Goal: Check status: Check status

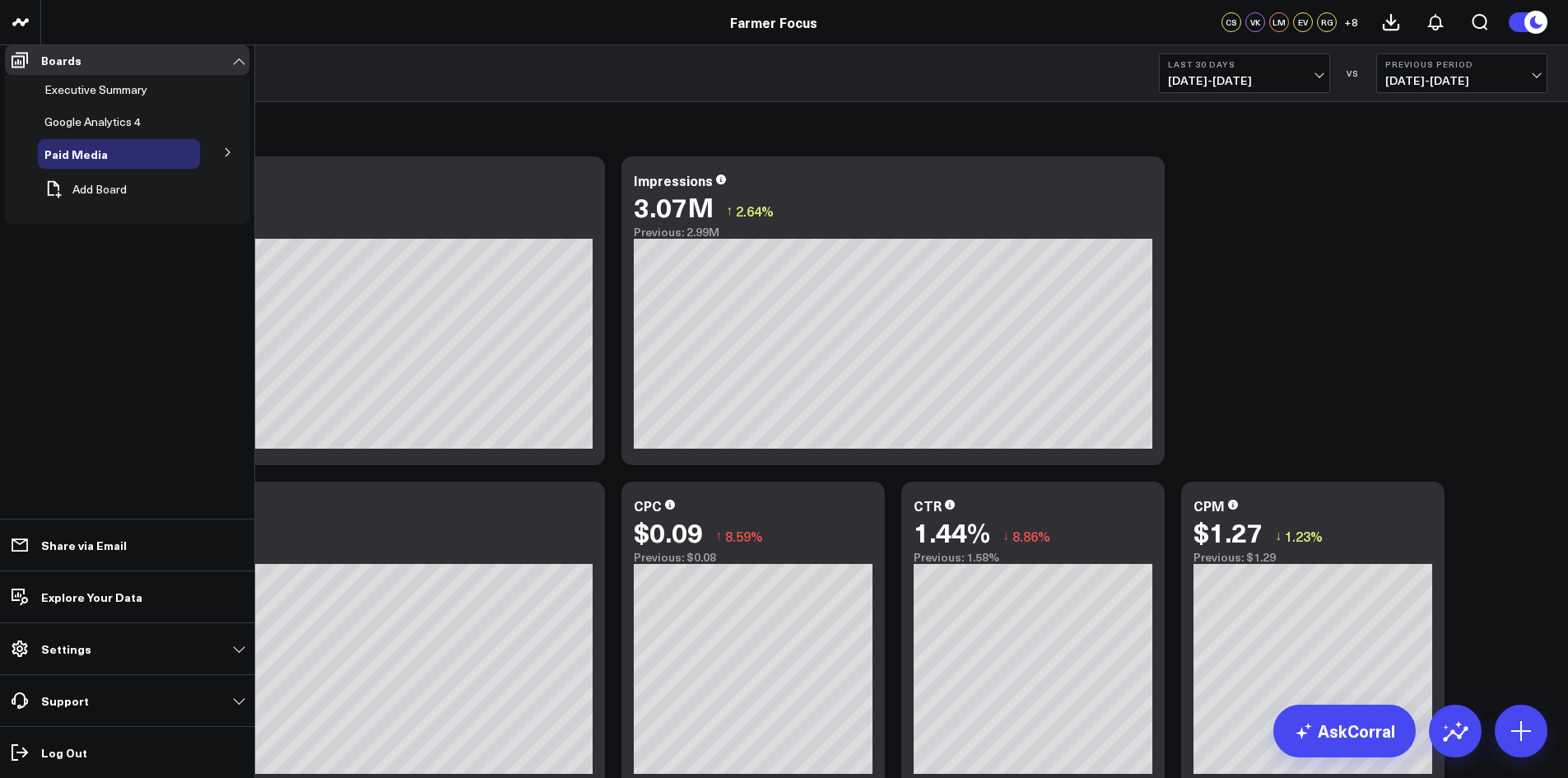
click at [101, 162] on span "Paid Media" at bounding box center [77, 153] width 64 height 16
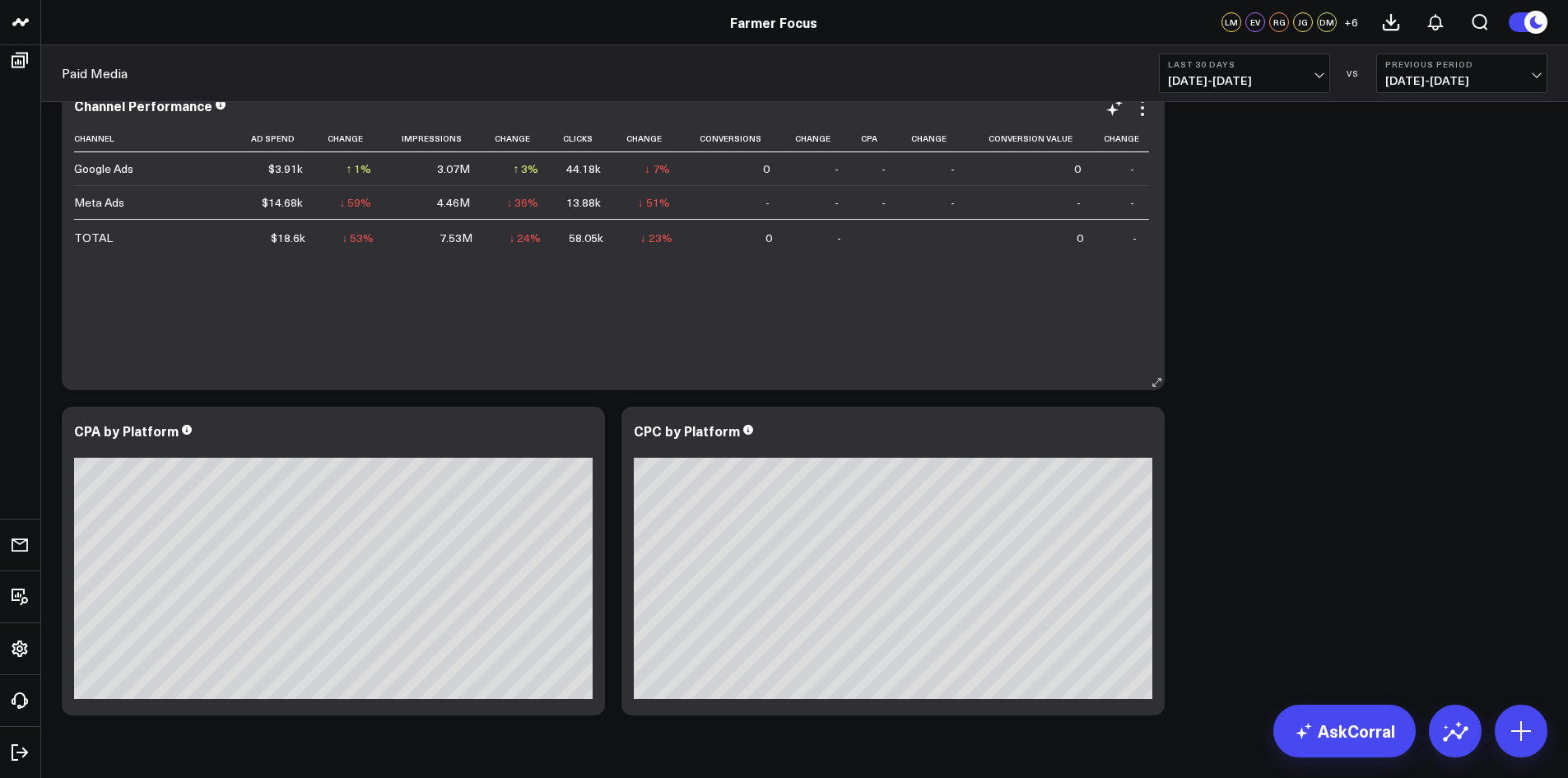
scroll to position [571, 0]
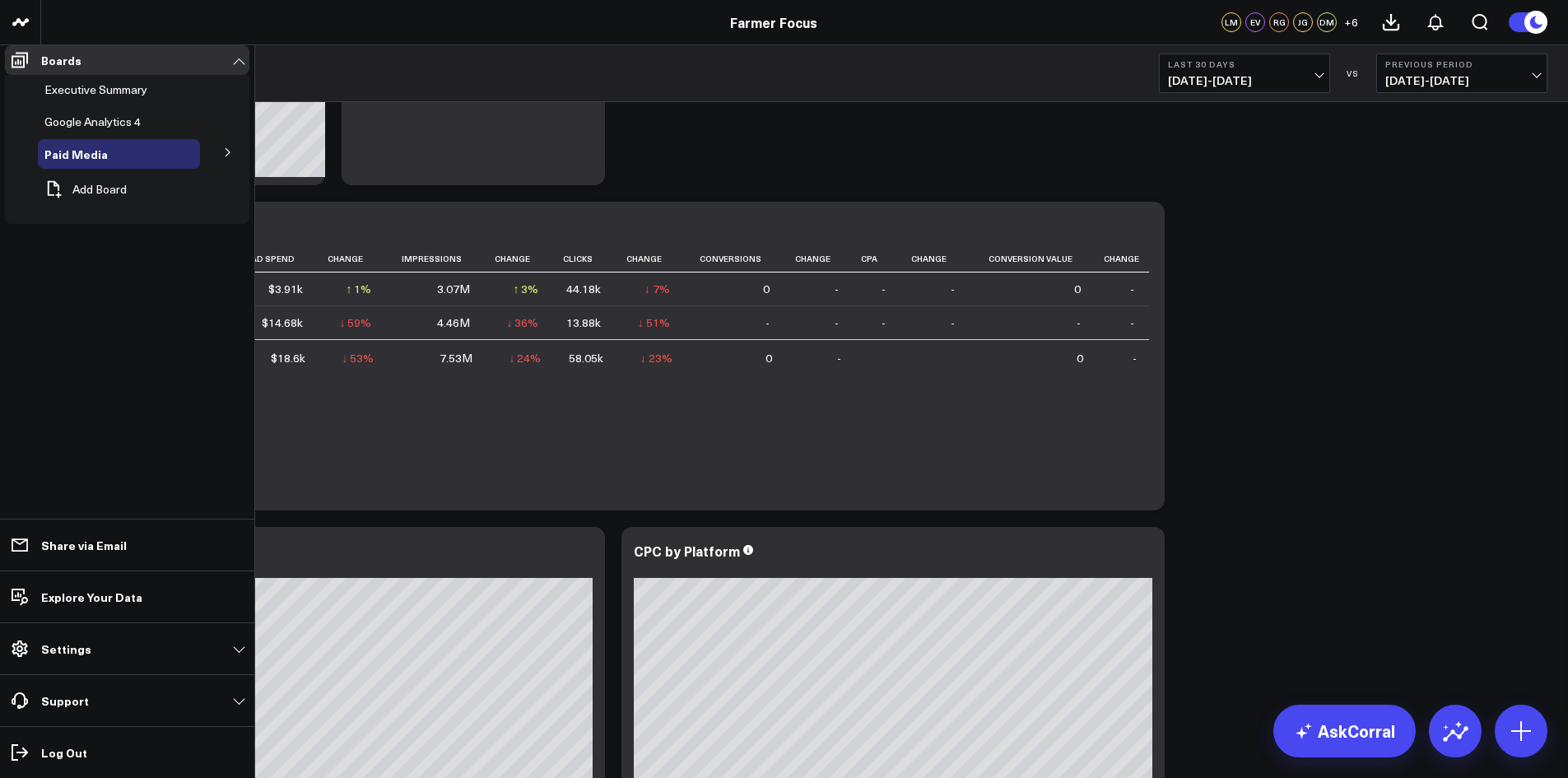
click at [222, 161] on button at bounding box center [228, 152] width 43 height 25
click at [87, 216] on span "Meta Ads" at bounding box center [79, 213] width 50 height 16
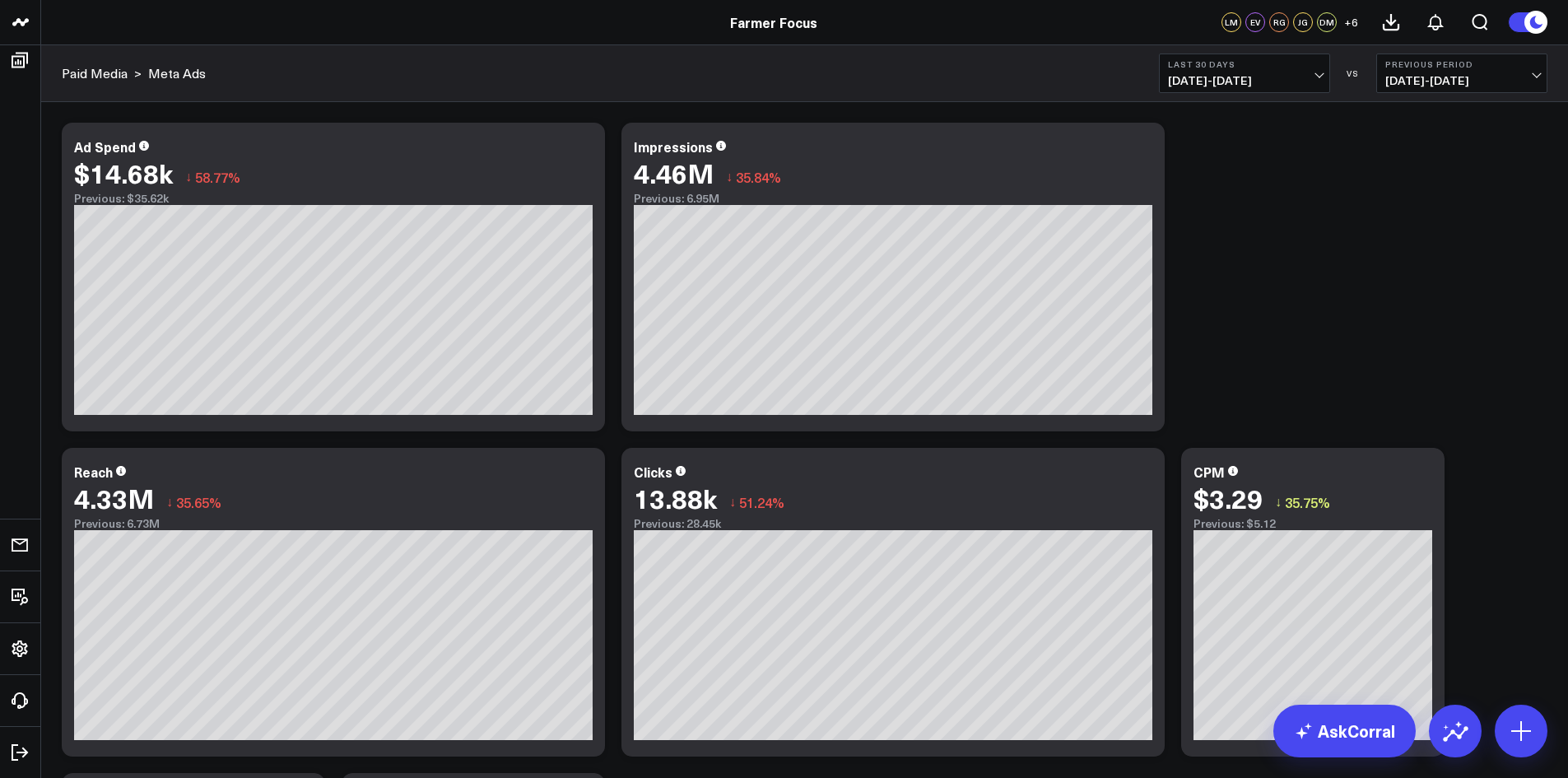
click at [1312, 66] on b "Last 30 Days" at bounding box center [1245, 64] width 153 height 9
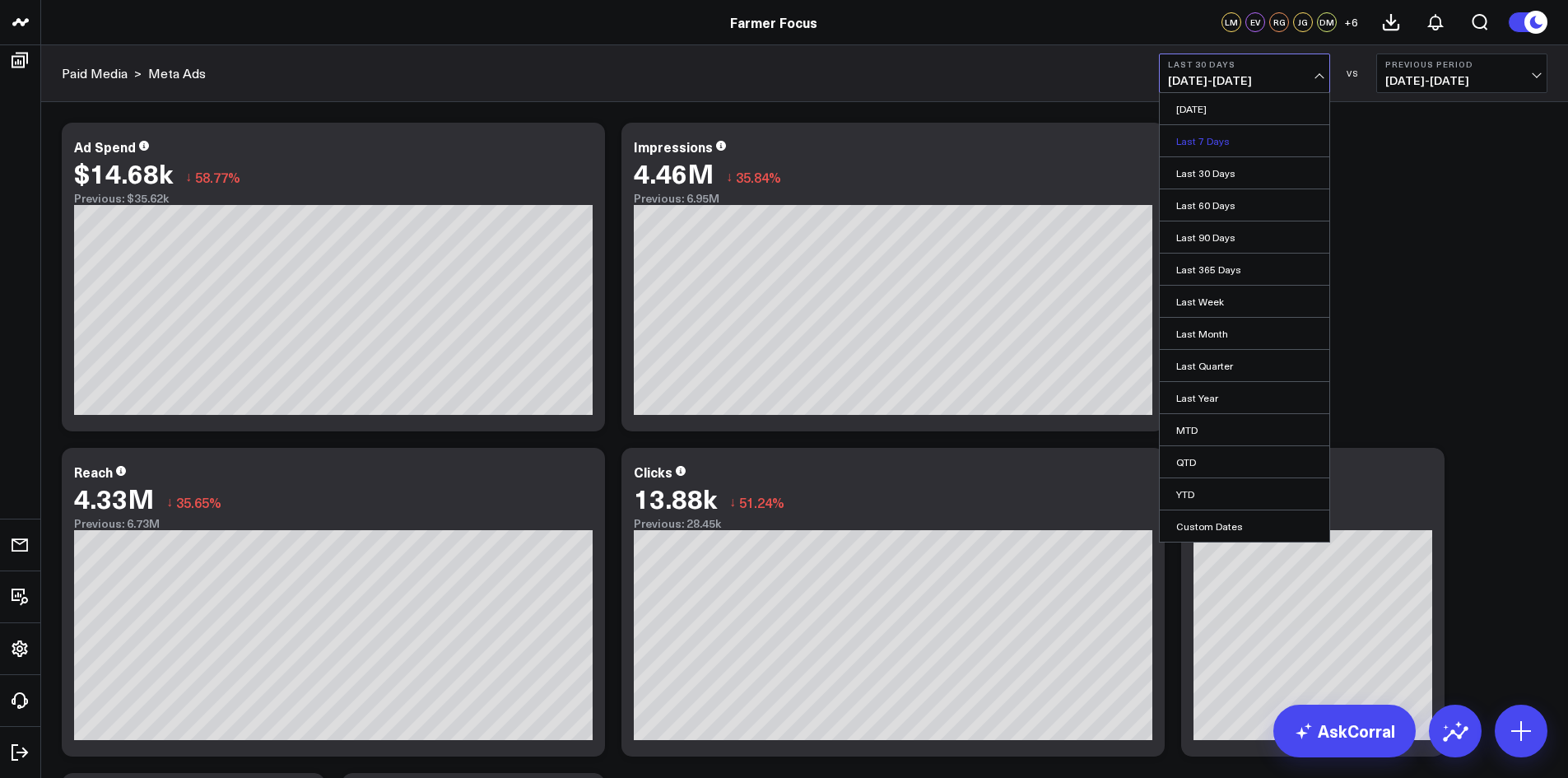
click at [1275, 141] on link "Last 7 Days" at bounding box center [1244, 140] width 170 height 31
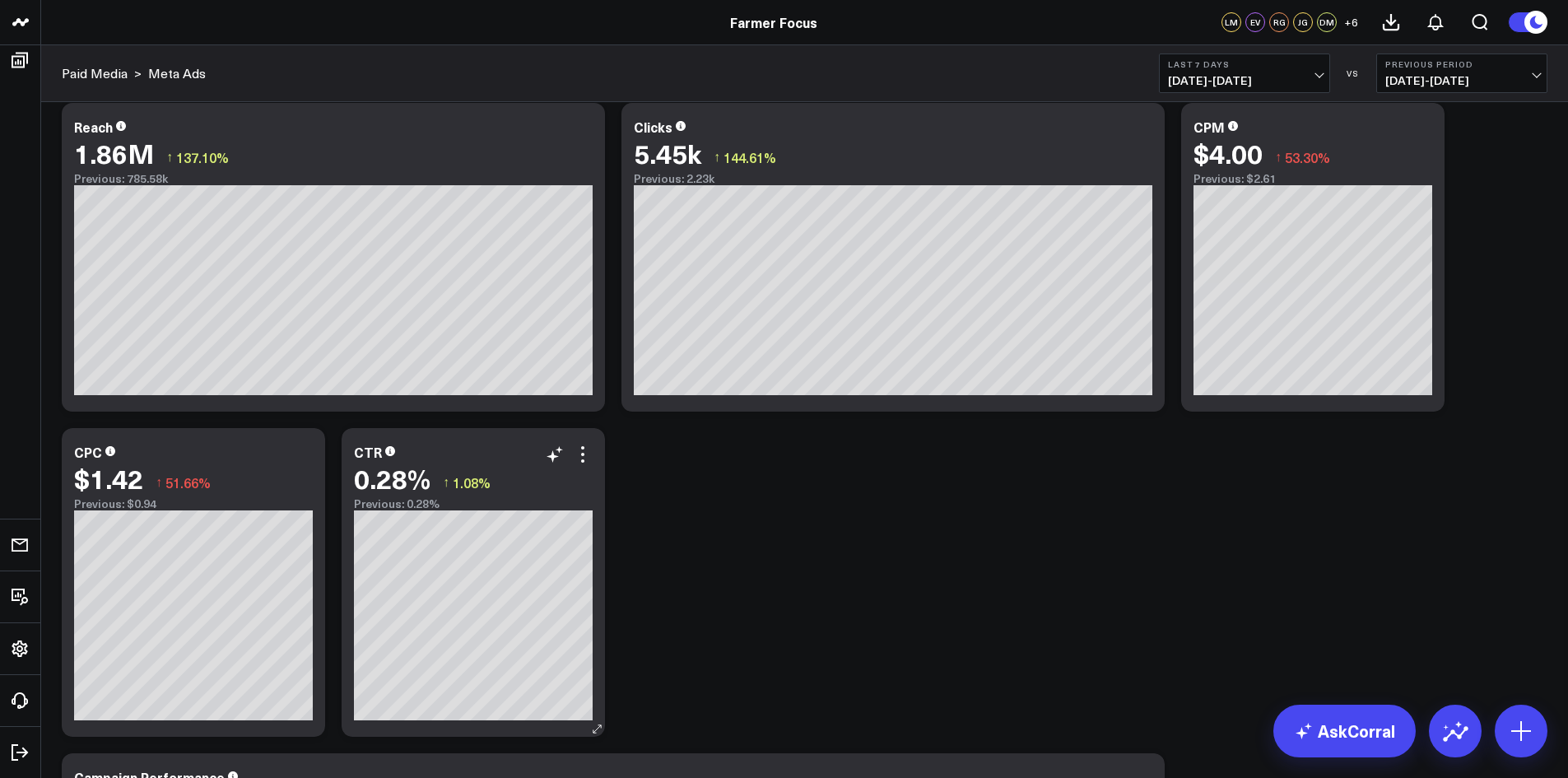
scroll to position [247, 0]
